Goal: Obtain resource: Download file/media

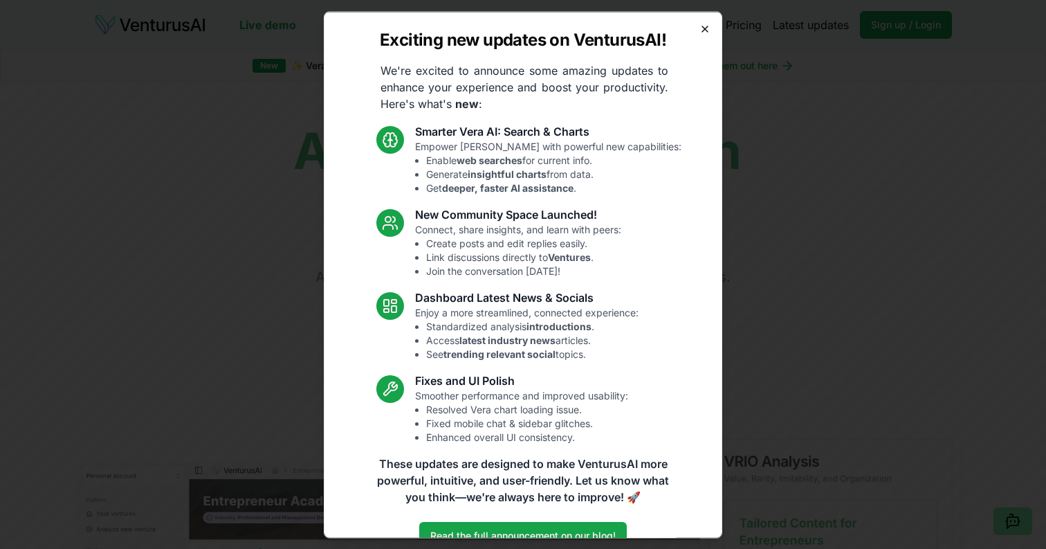
click at [706, 26] on icon "button" at bounding box center [704, 28] width 11 height 11
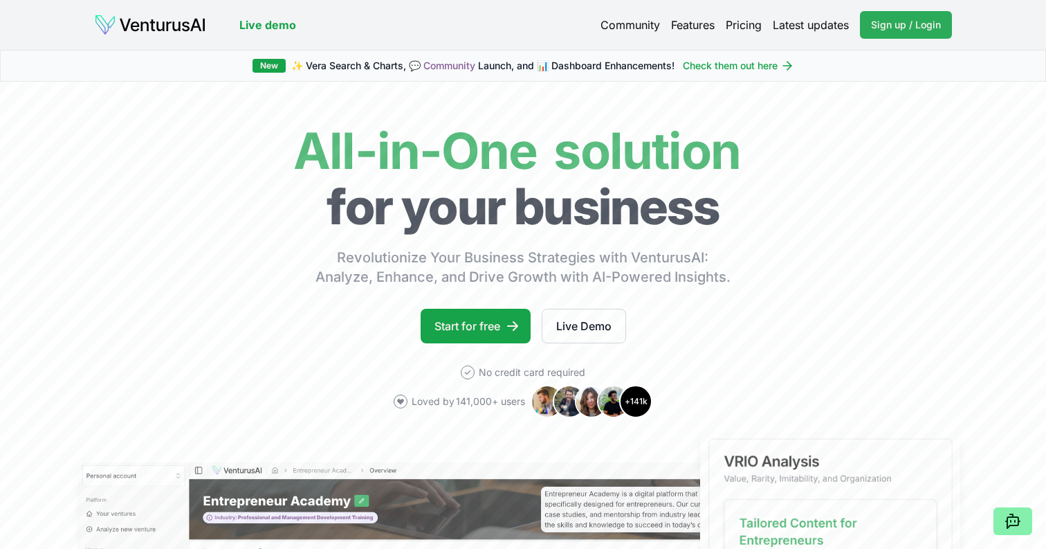
click at [901, 26] on span "Sign up / Login" at bounding box center [906, 25] width 70 height 14
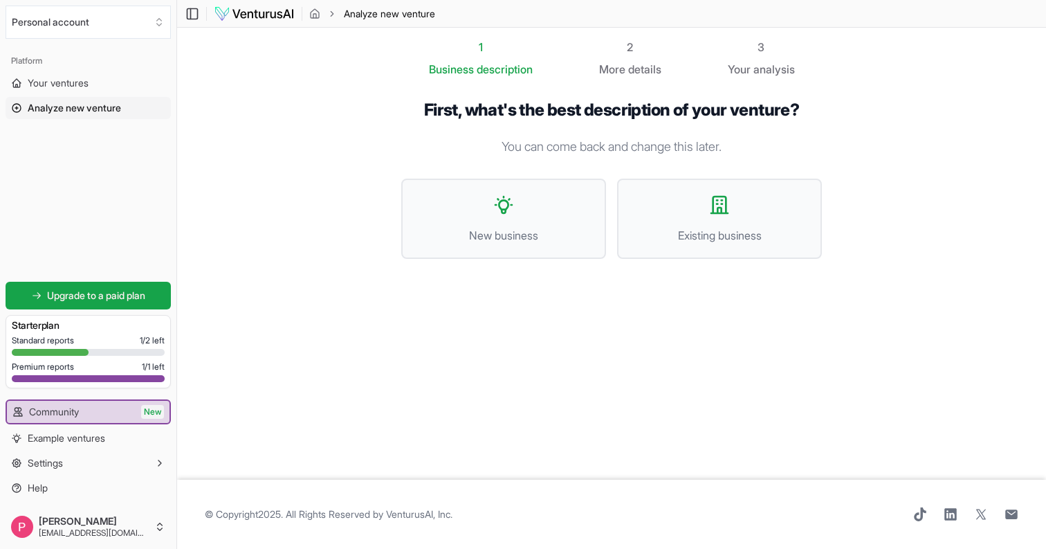
click at [62, 109] on span "Analyze new venture" at bounding box center [74, 108] width 93 height 14
click at [62, 80] on span "Your ventures" at bounding box center [58, 83] width 61 height 14
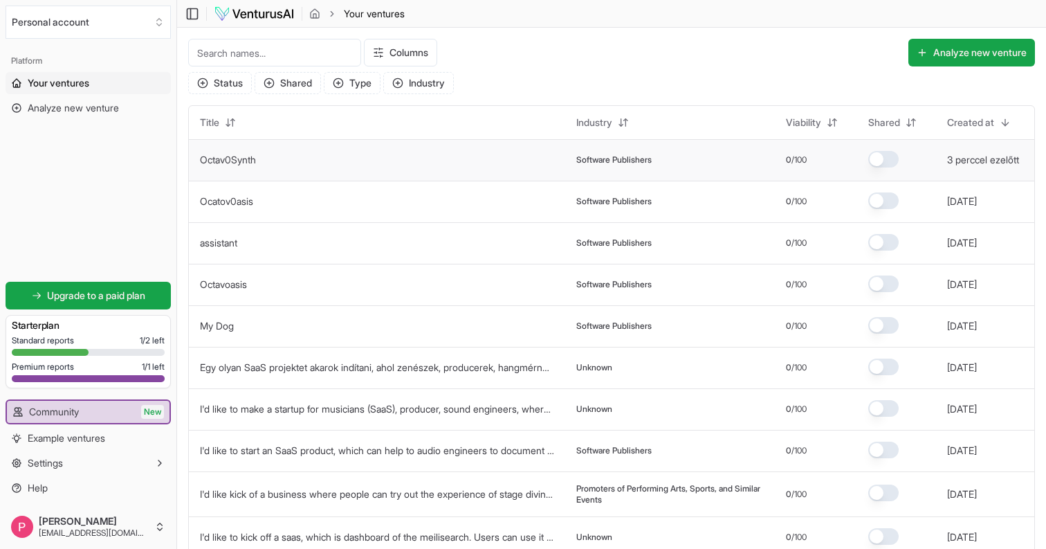
click at [254, 163] on link "Octav0Synth" at bounding box center [228, 160] width 56 height 12
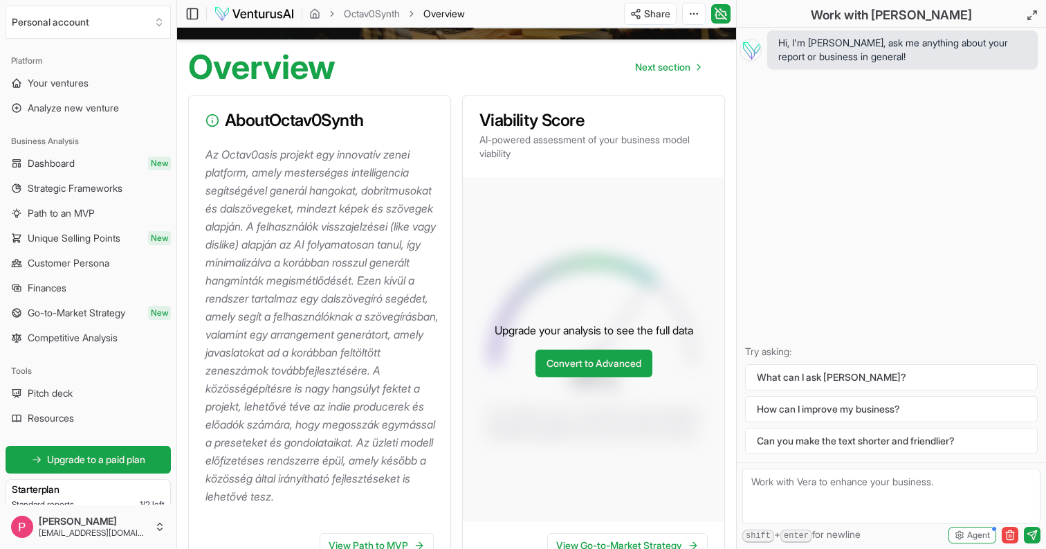
scroll to position [143, 0]
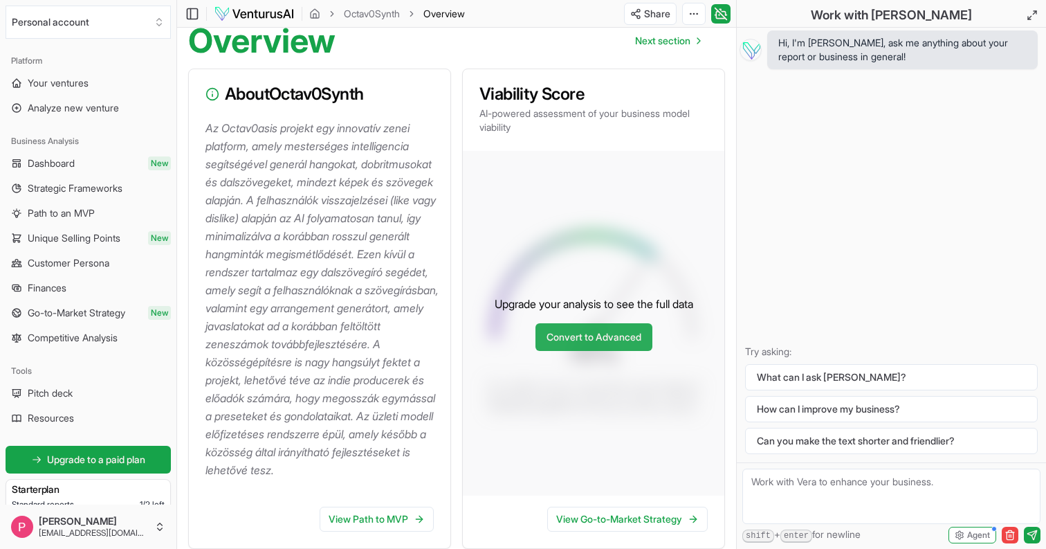
click at [613, 350] on link "Convert to Advanced" at bounding box center [593, 337] width 117 height 28
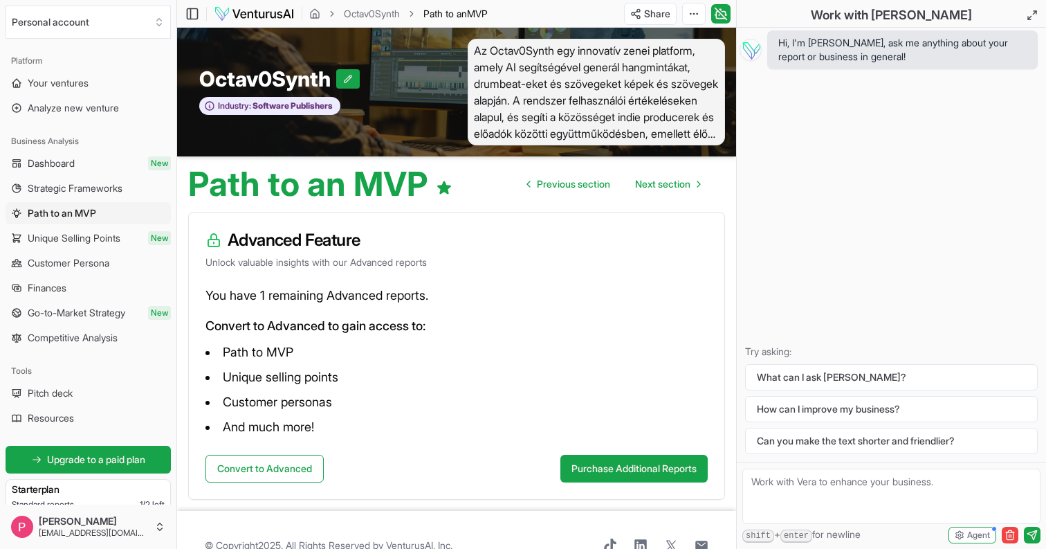
click at [360, 176] on h1 "Path to an MVP" at bounding box center [320, 183] width 264 height 33
drag, startPoint x: 228, startPoint y: 293, endPoint x: 421, endPoint y: 303, distance: 192.6
click at [421, 303] on p "You have 1 remaining Advanced reports." at bounding box center [456, 295] width 502 height 19
click at [282, 466] on button "Convert to Advanced" at bounding box center [264, 469] width 118 height 28
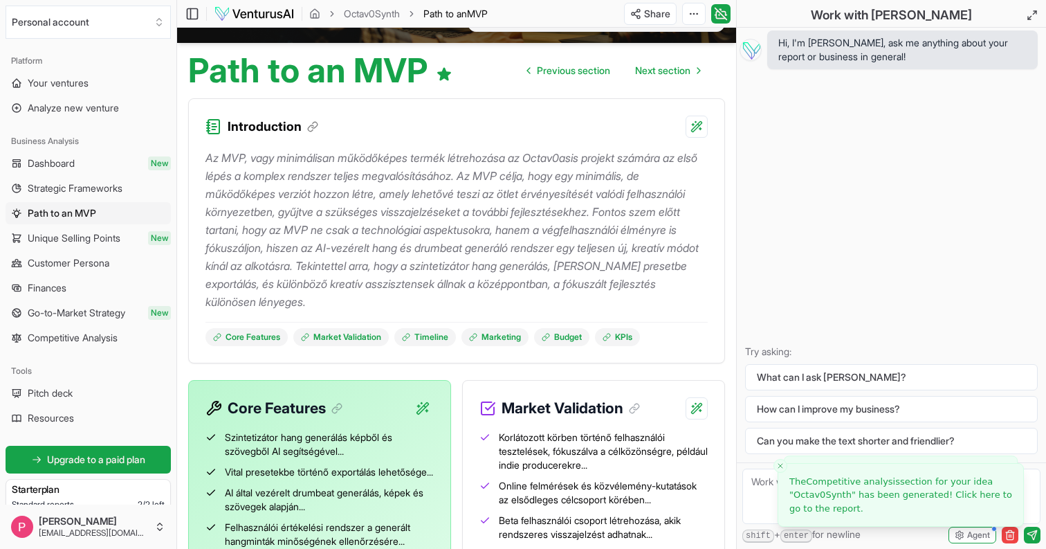
scroll to position [53, 0]
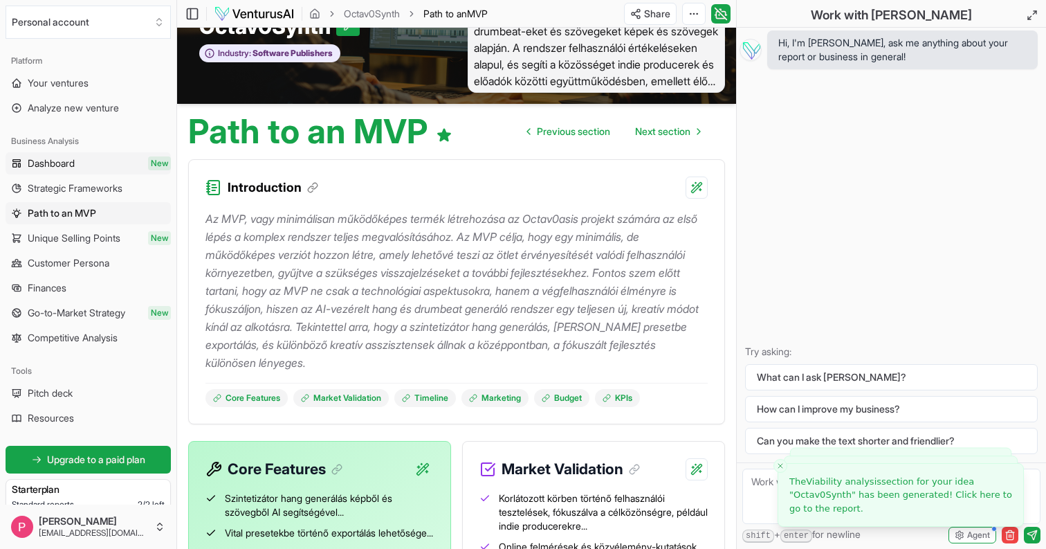
click at [84, 164] on link "Dashboard New" at bounding box center [88, 163] width 165 height 22
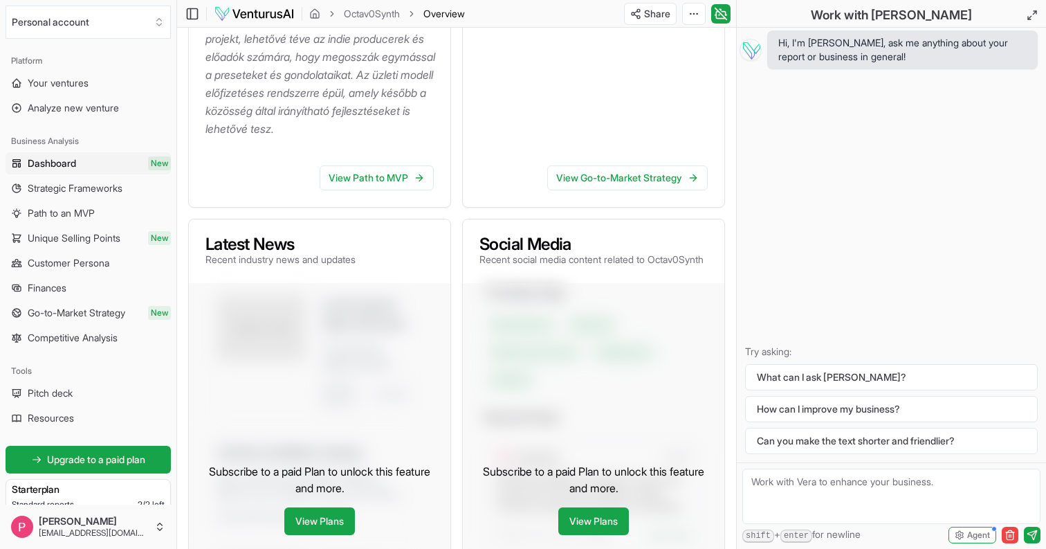
scroll to position [466, 0]
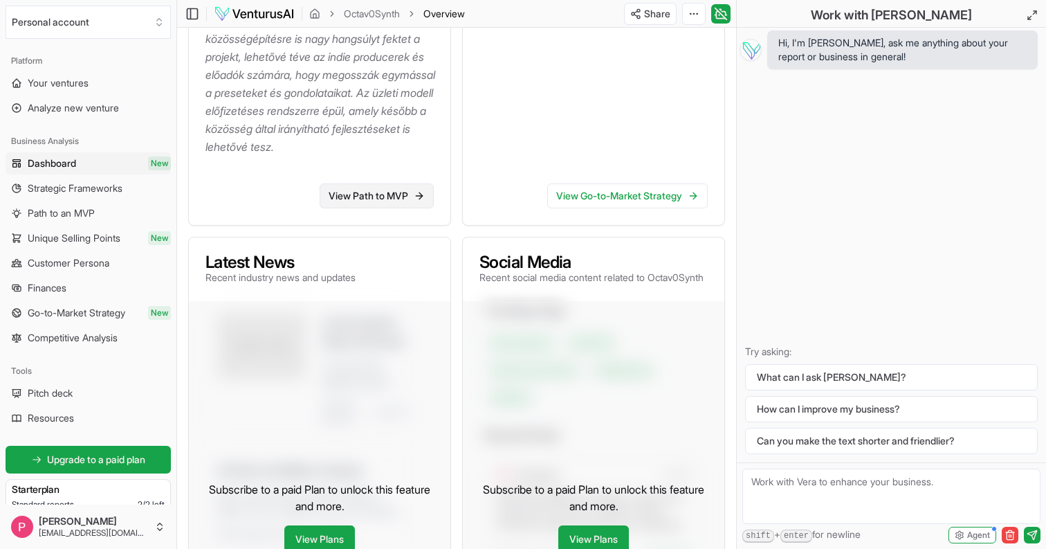
click at [363, 208] on link "View Path to MVP" at bounding box center [377, 195] width 114 height 25
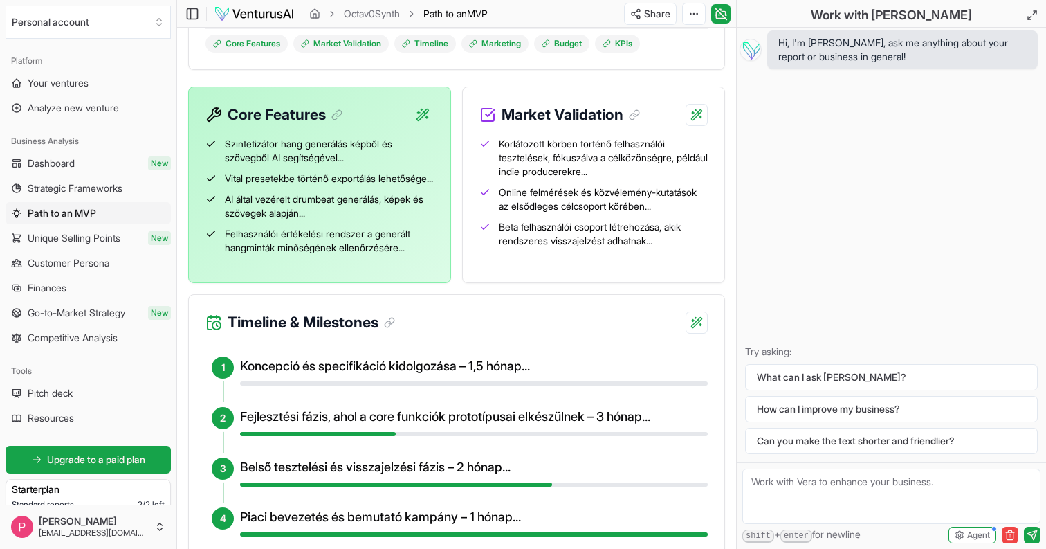
scroll to position [392, 0]
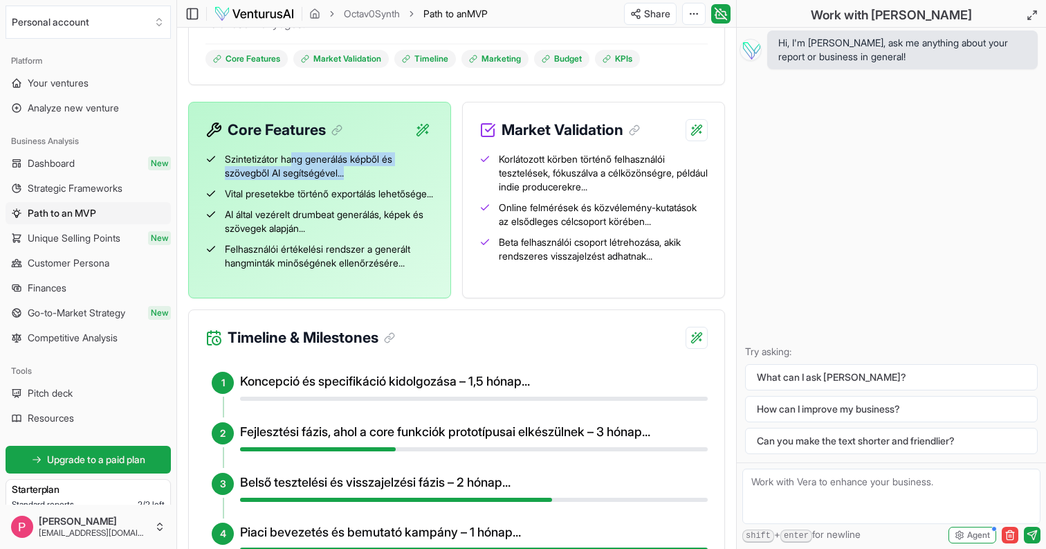
drag, startPoint x: 294, startPoint y: 153, endPoint x: 404, endPoint y: 174, distance: 112.1
click at [404, 174] on span "Szintetizátor hang generálás képből és szövegből AI segítségével..." at bounding box center [329, 166] width 209 height 28
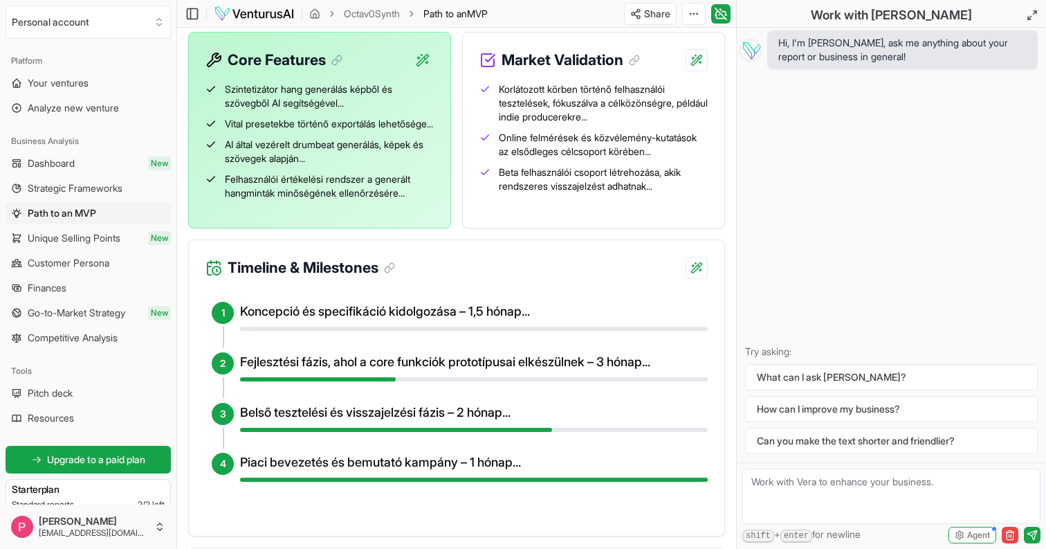
scroll to position [461, 0]
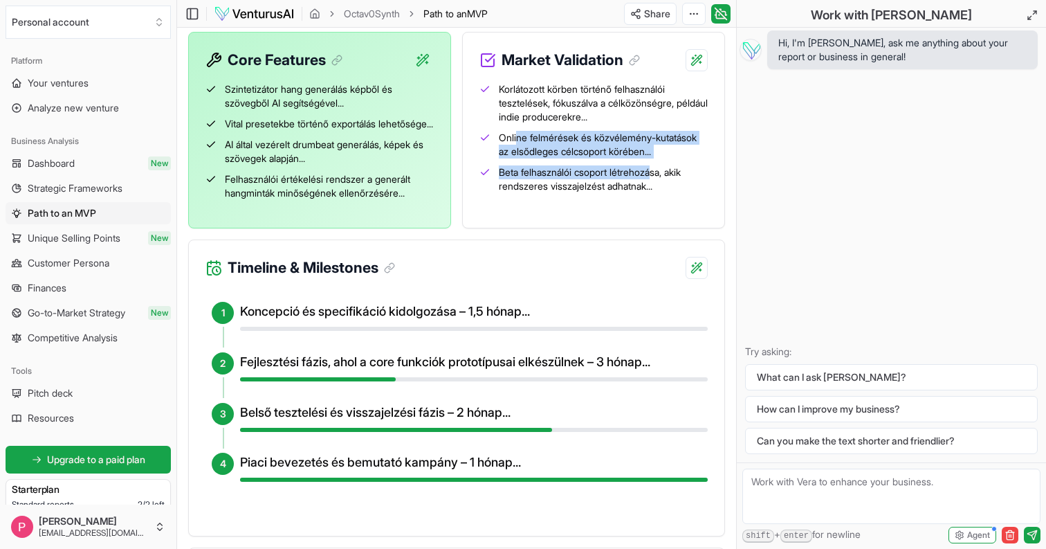
drag, startPoint x: 519, startPoint y: 143, endPoint x: 657, endPoint y: 167, distance: 140.6
click at [657, 167] on ul "Korlátozott körben történő felhasználói tesztelések, fókuszálva a célközönségre…" at bounding box center [593, 132] width 228 height 122
click at [657, 167] on span "Beta felhasználói csoport létrehozása, akik rendszeres visszajelzést adhatnak..." at bounding box center [603, 179] width 209 height 28
drag, startPoint x: 658, startPoint y: 192, endPoint x: 539, endPoint y: 122, distance: 137.6
click at [539, 123] on ul "Korlátozott körben történő felhasználói tesztelések, fókuszálva a célközönségre…" at bounding box center [593, 132] width 228 height 122
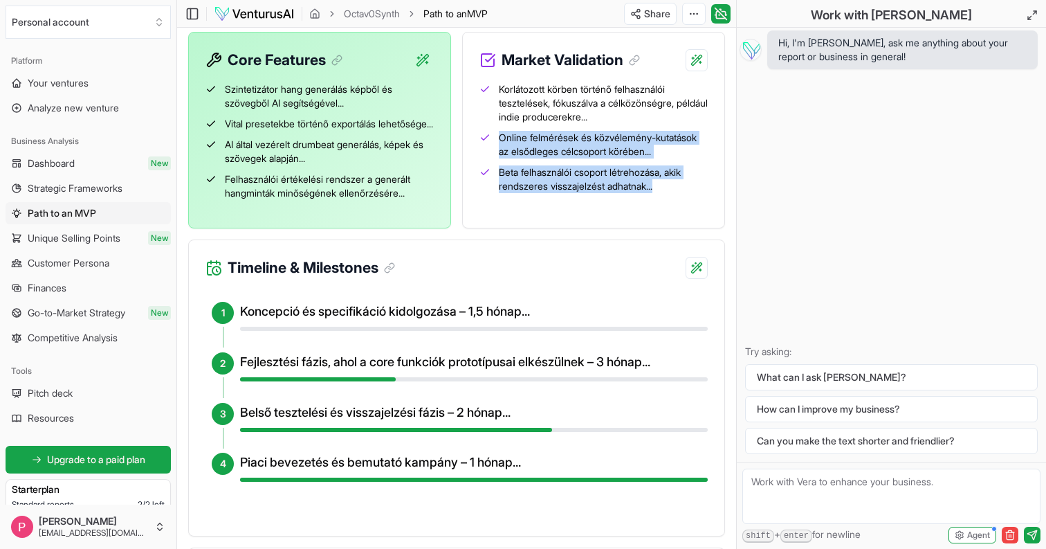
click at [539, 122] on span "Korlátozott körben történő felhasználói tesztelések, fókuszálva a célközönségre…" at bounding box center [603, 103] width 209 height 42
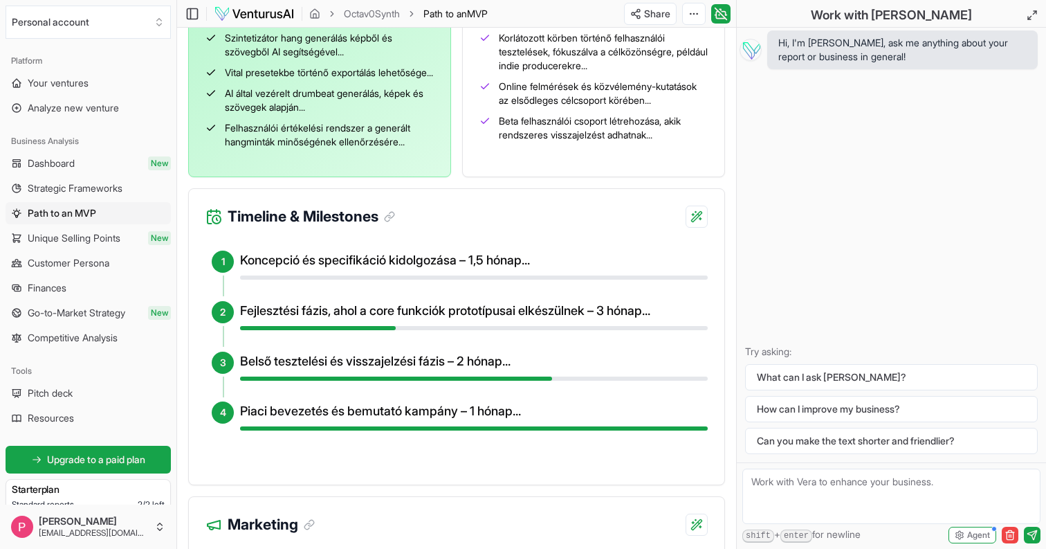
scroll to position [598, 0]
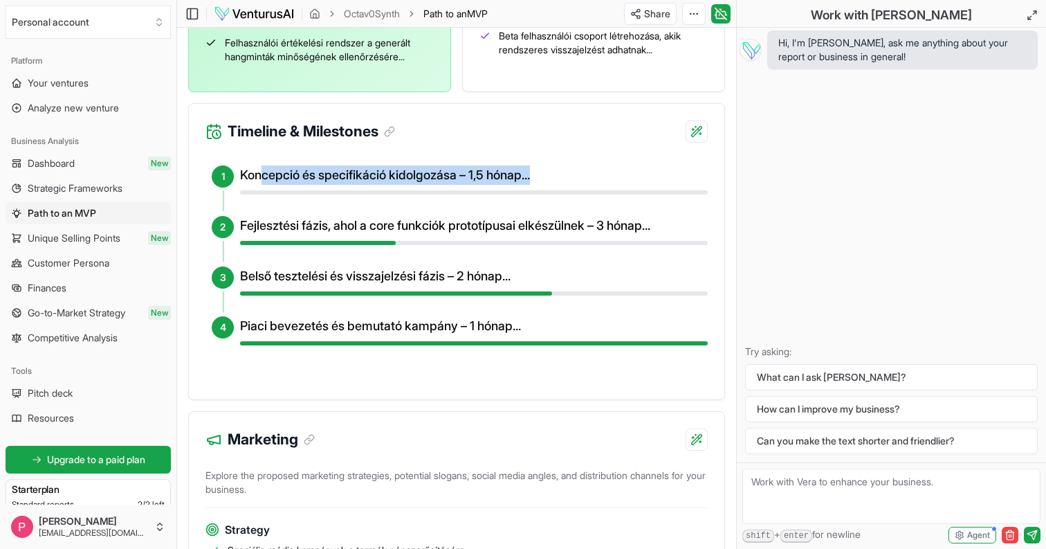
drag, startPoint x: 265, startPoint y: 183, endPoint x: 536, endPoint y: 203, distance: 271.9
click at [536, 194] on div "Koncepció és specifikáció kidolgozása – 1,5 hónap..." at bounding box center [474, 179] width 468 height 29
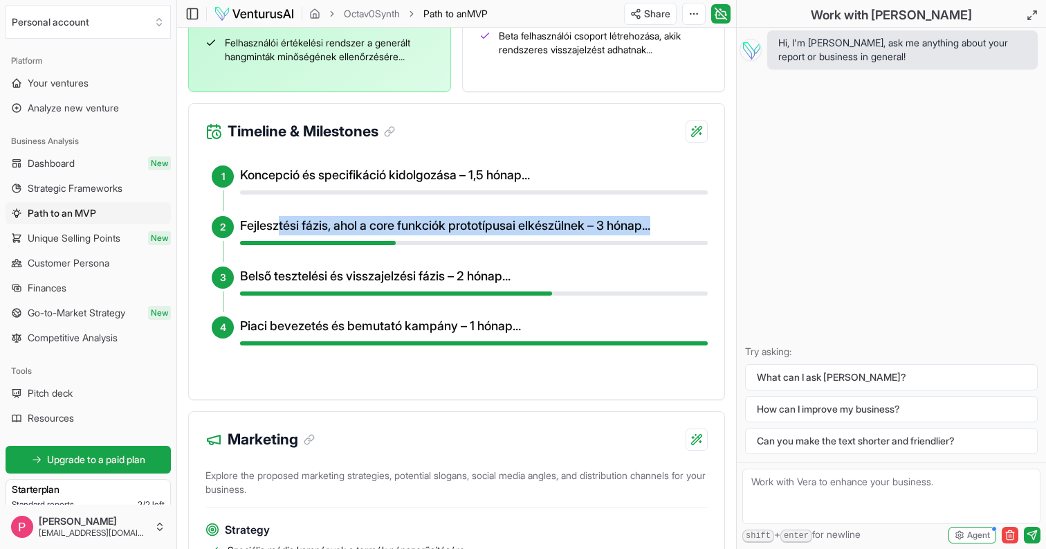
drag, startPoint x: 281, startPoint y: 237, endPoint x: 511, endPoint y: 250, distance: 230.8
click at [515, 245] on div "Fejlesztési fázis, ahol a core funkciók prototípusai elkészülnek – 3 hónap..." at bounding box center [474, 230] width 468 height 29
click at [511, 245] on div "Fejlesztési fázis, ahol a core funkciók prototípusai elkészülnek – 3 hónap..." at bounding box center [474, 230] width 468 height 29
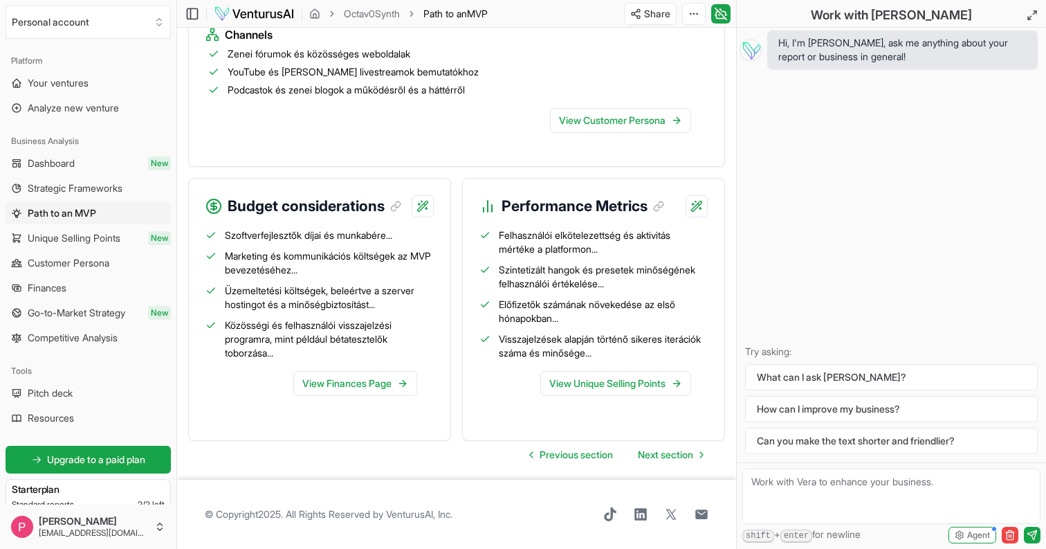
scroll to position [1545, 0]
click at [374, 385] on link "View Finances Page" at bounding box center [355, 383] width 124 height 25
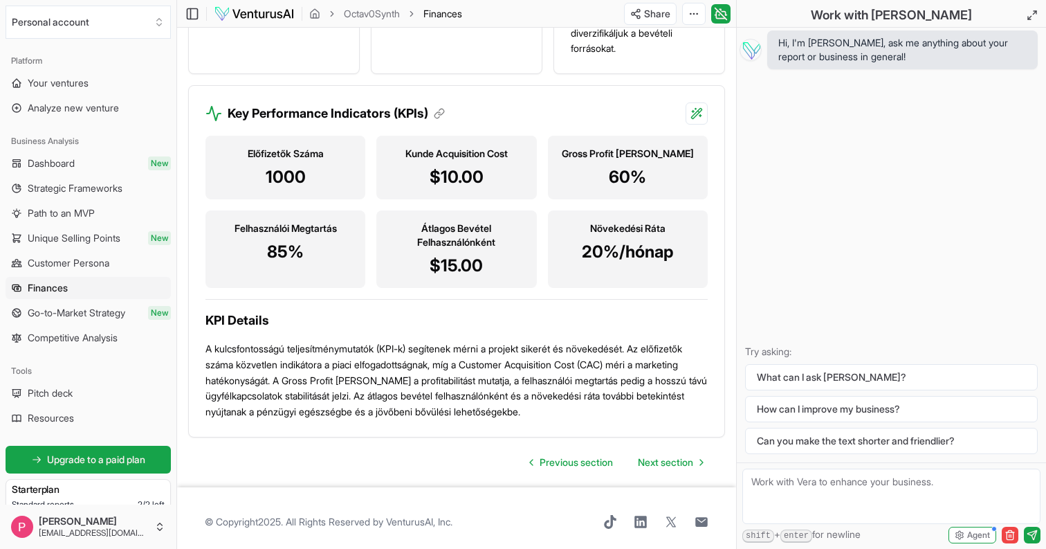
scroll to position [1682, 0]
click at [86, 262] on span "Customer Persona" at bounding box center [69, 263] width 82 height 14
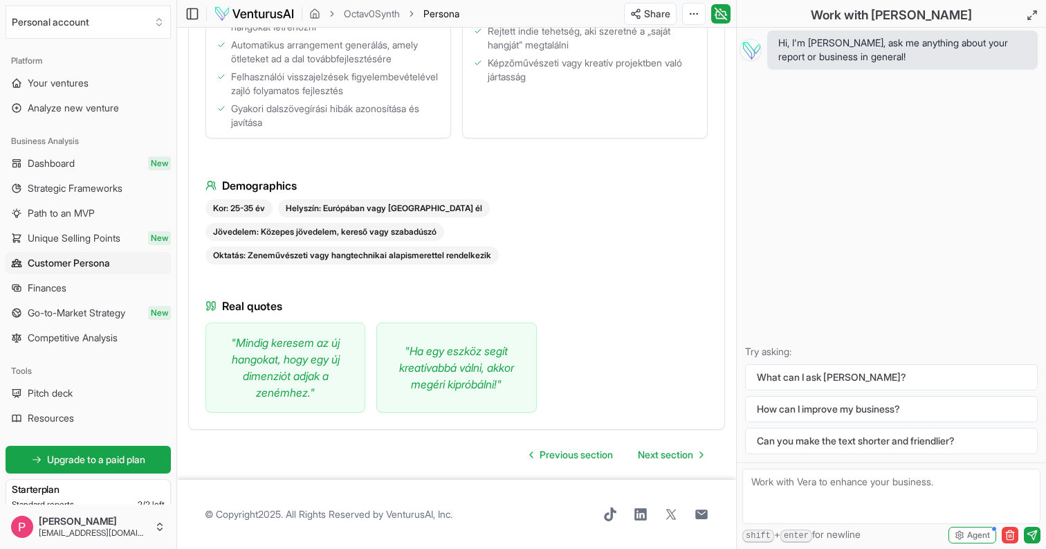
scroll to position [782, 0]
click at [82, 241] on span "Unique Selling Points" at bounding box center [74, 238] width 93 height 14
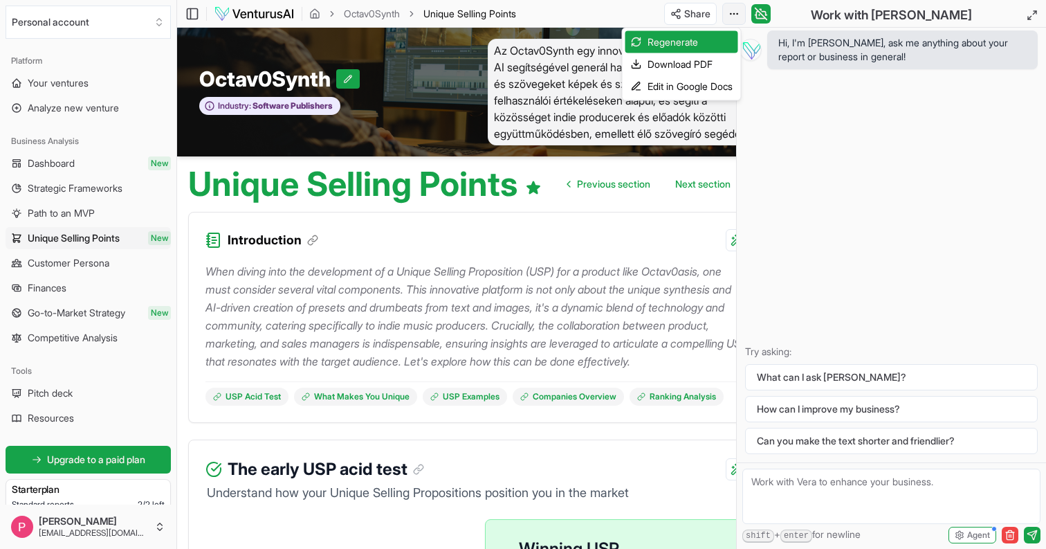
click at [738, 8] on html "We value your privacy We use cookies to enhance your browsing experience, serve…" at bounding box center [523, 274] width 1046 height 549
click at [699, 62] on div "Download PDF" at bounding box center [681, 64] width 113 height 22
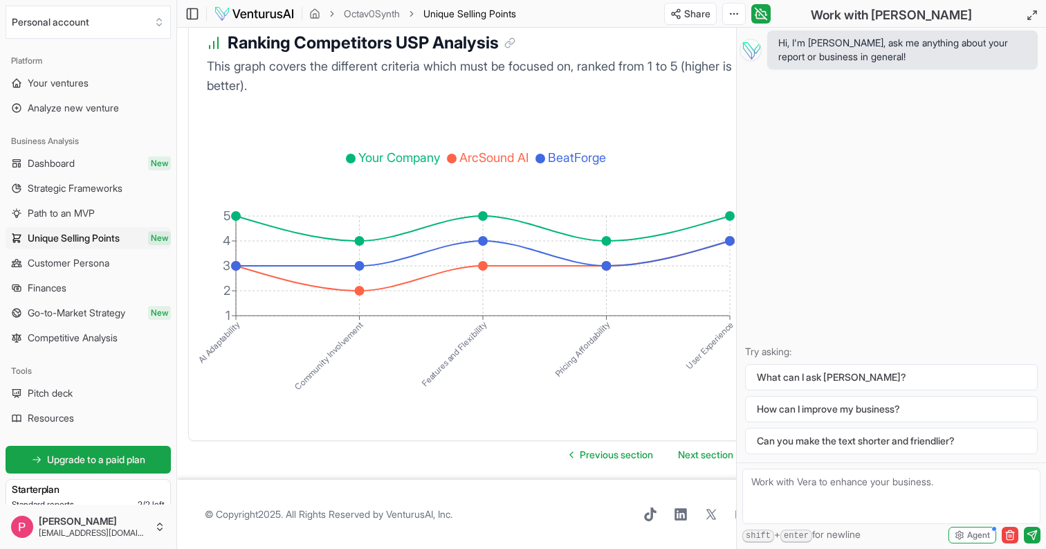
scroll to position [2810, 0]
click at [89, 191] on span "Strategic Frameworks" at bounding box center [75, 188] width 95 height 14
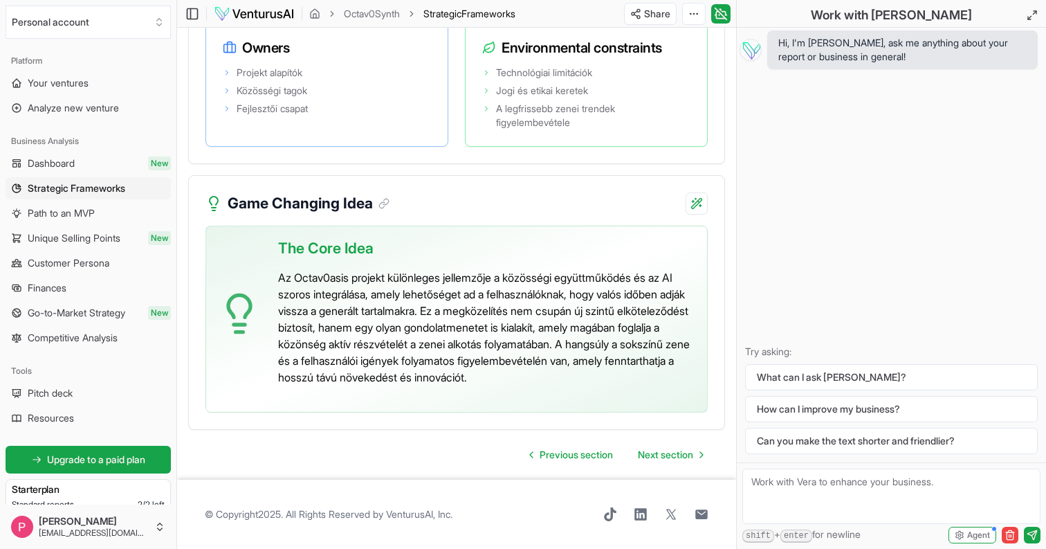
scroll to position [3259, 0]
click at [91, 345] on link "Competitive Analysis" at bounding box center [88, 338] width 165 height 22
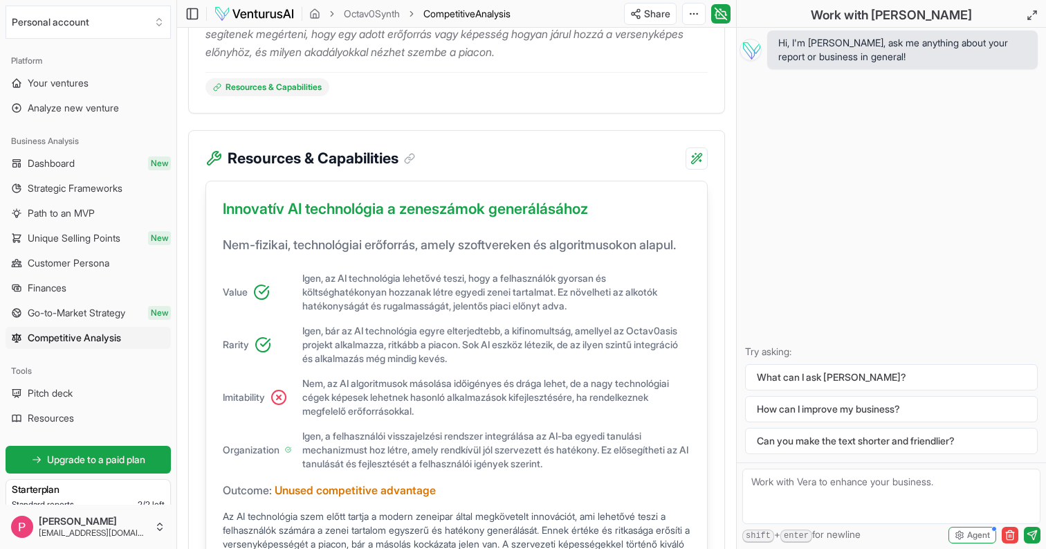
scroll to position [274, 0]
